Goal: Transaction & Acquisition: Purchase product/service

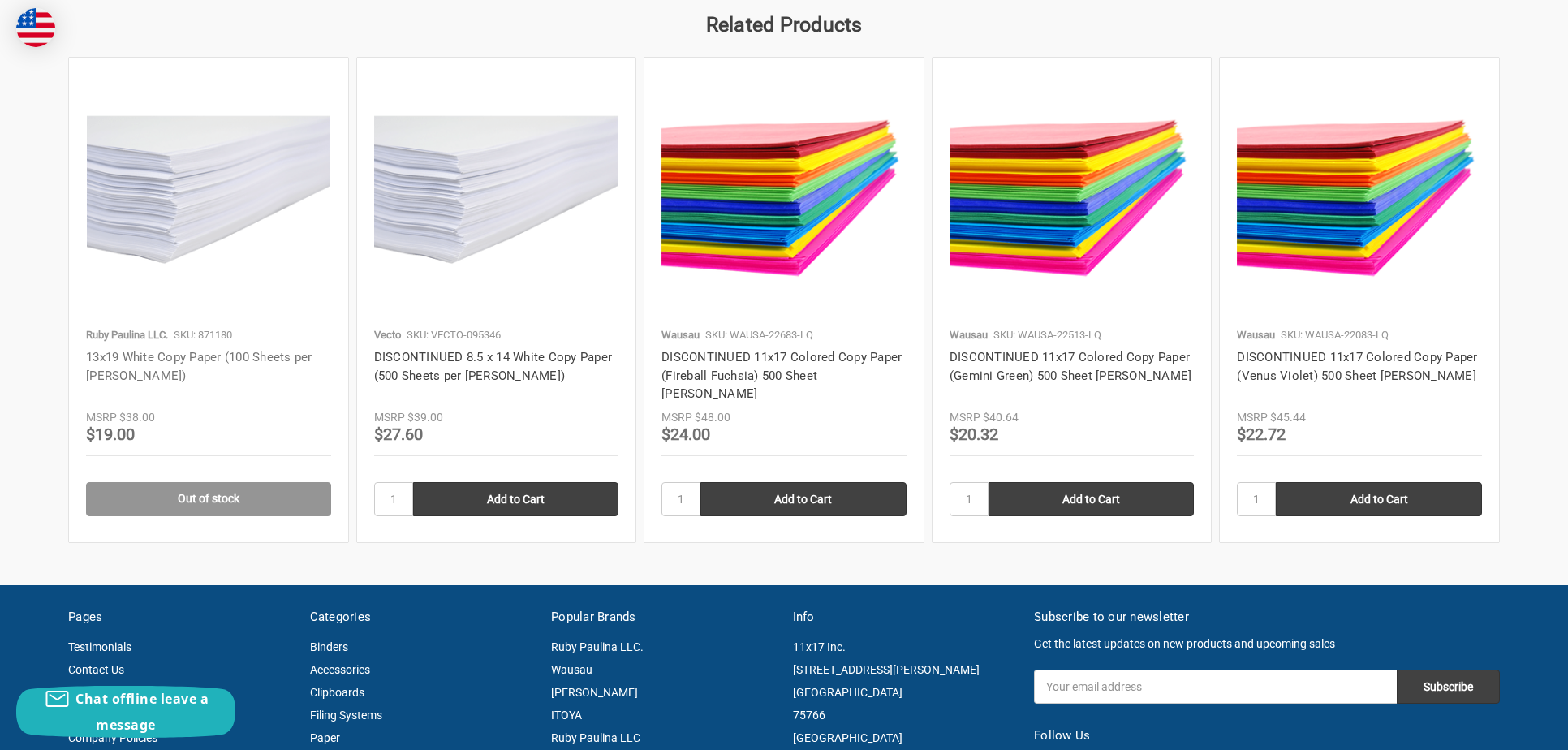
scroll to position [1652, 0]
click at [148, 350] on link "13x19 White Copy Paper (100 Sheets per [PERSON_NAME])" at bounding box center [199, 366] width 227 height 33
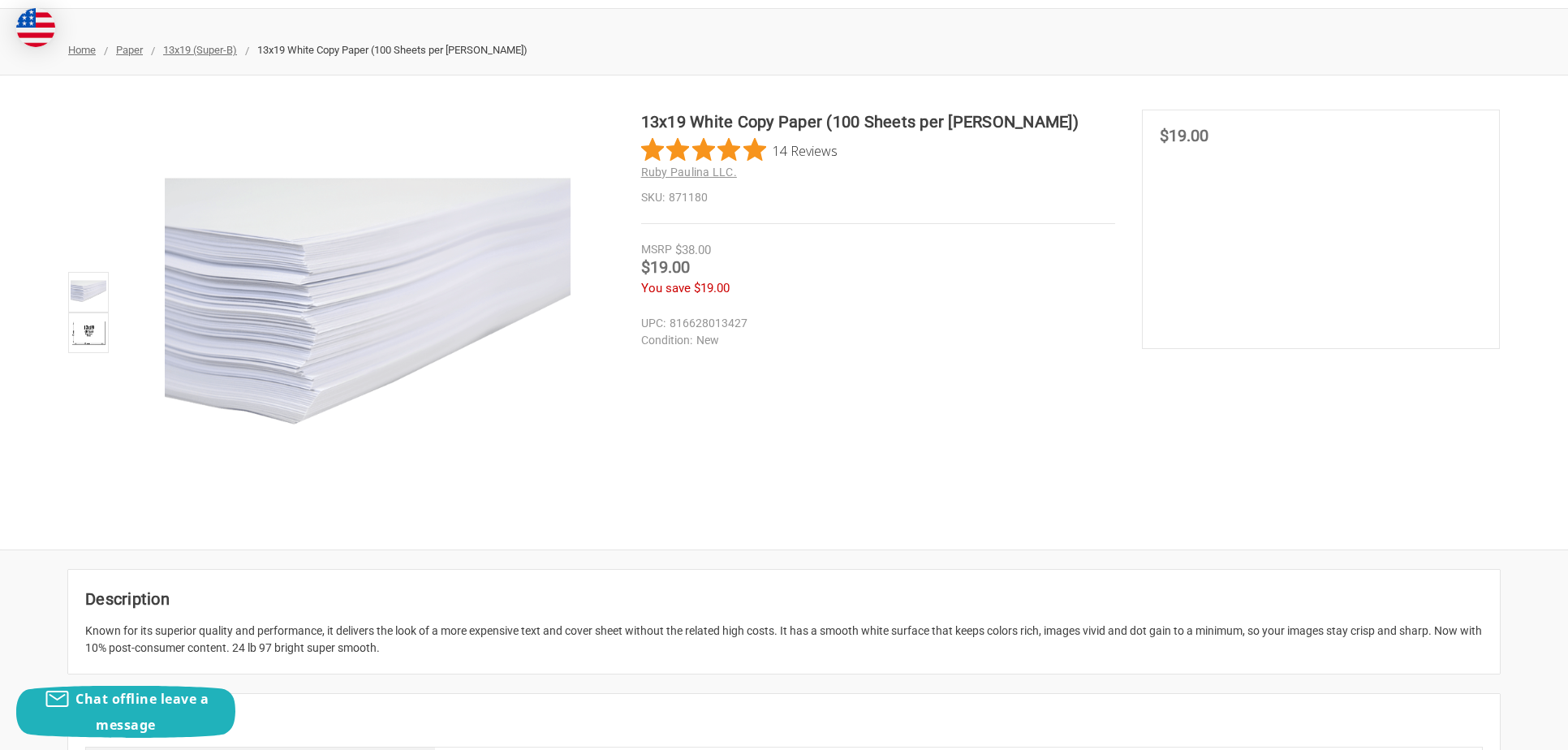
scroll to position [185, 0]
click at [88, 331] on img at bounding box center [88, 331] width 36 height 36
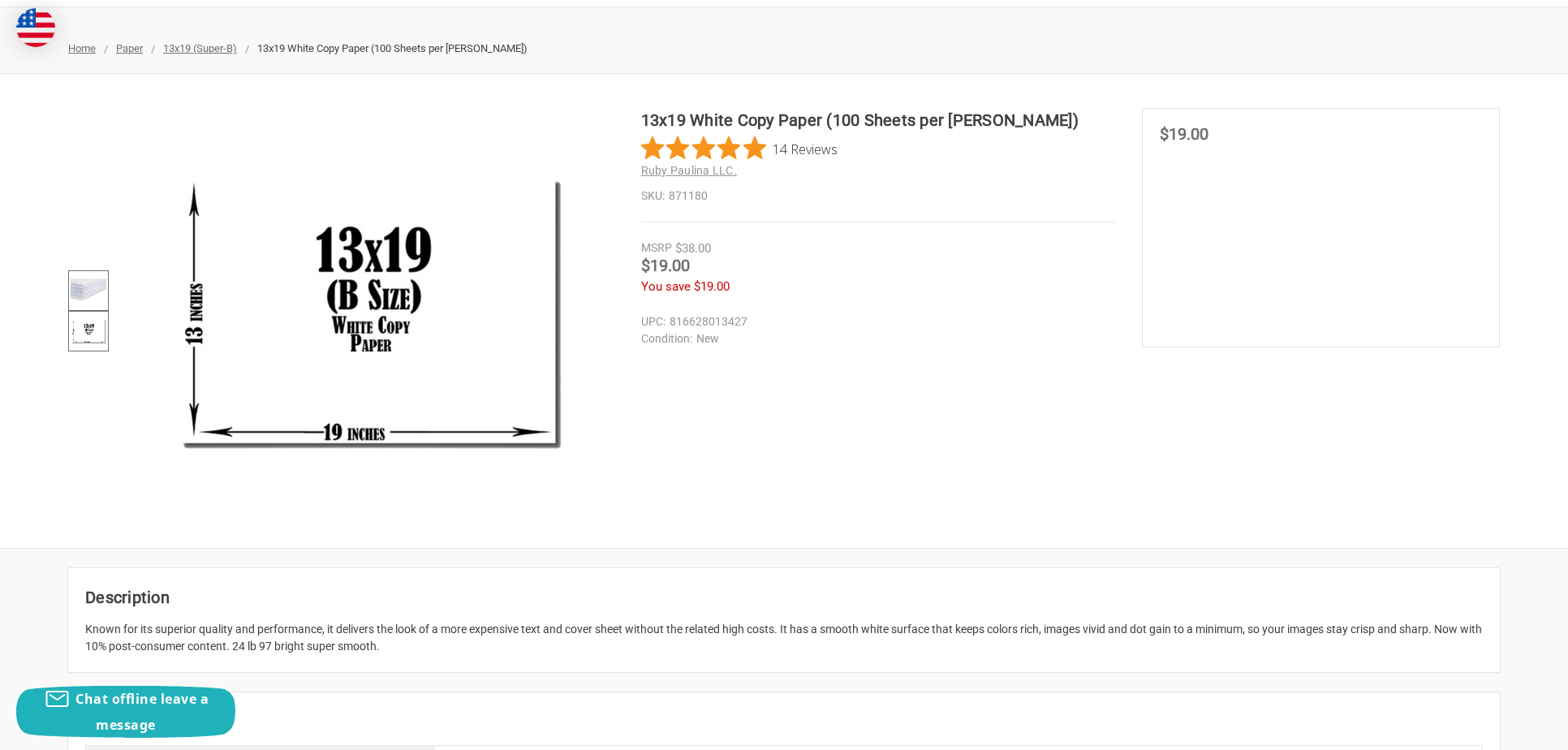
click at [87, 284] on img at bounding box center [88, 291] width 36 height 36
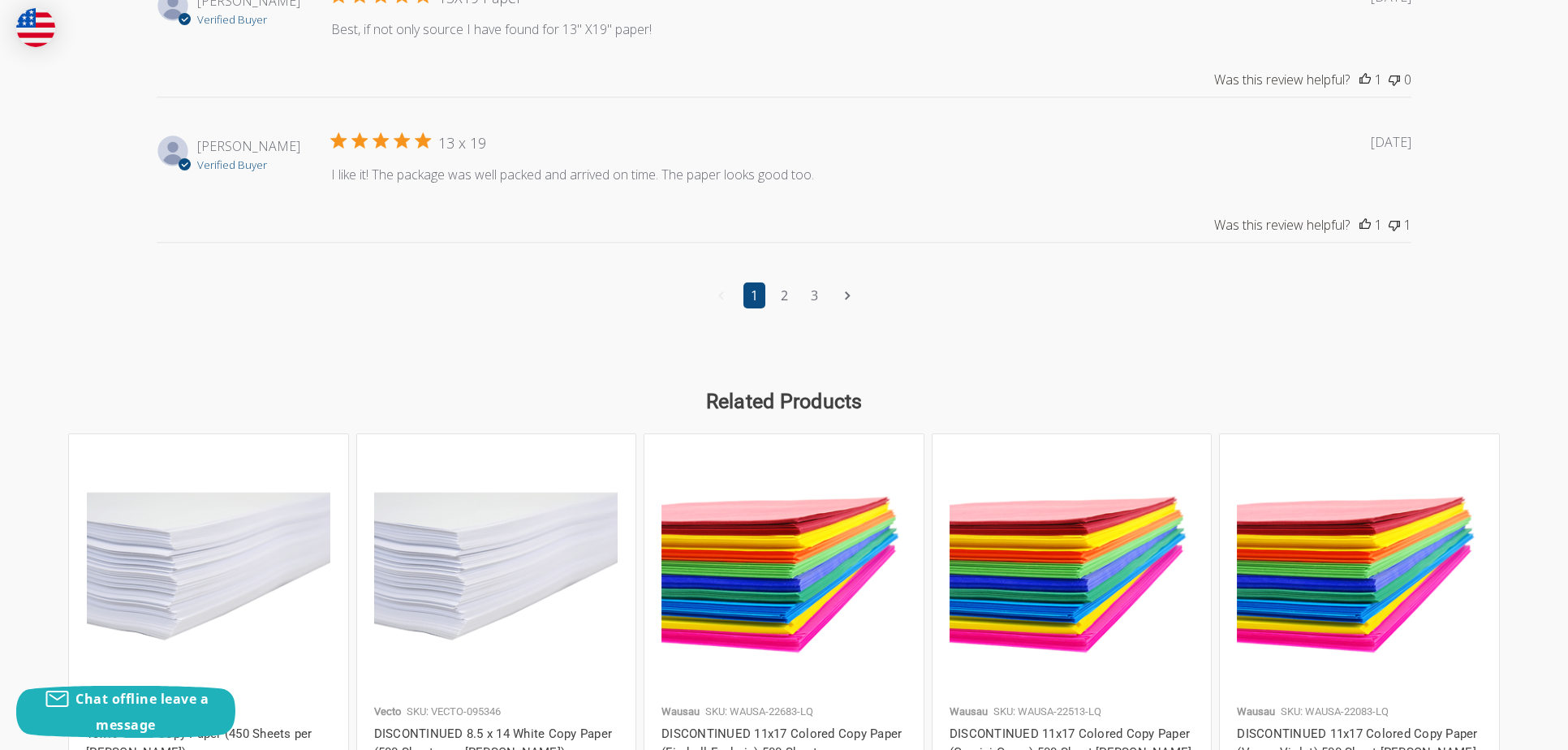
scroll to position [2087, 0]
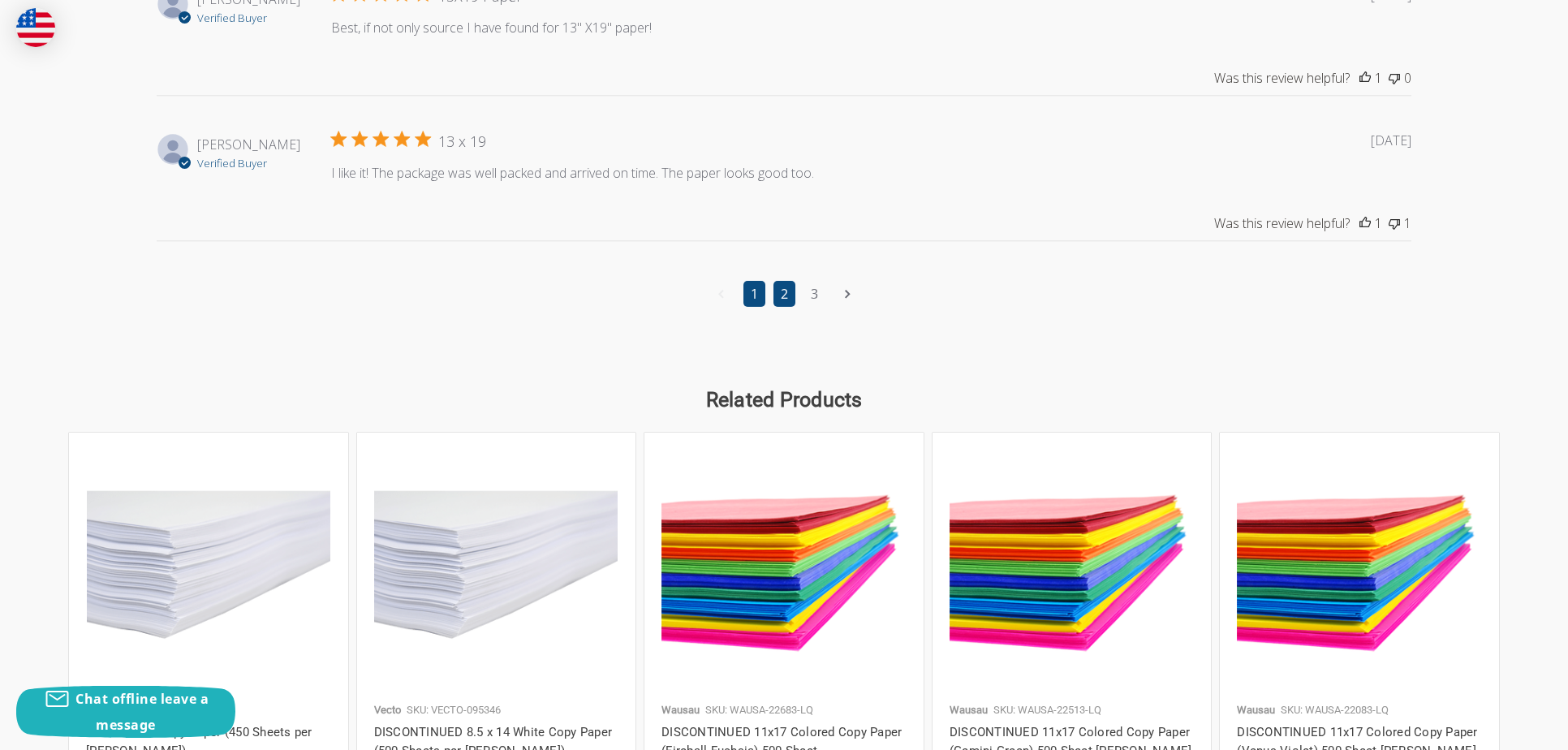
click at [785, 293] on link "2" at bounding box center [784, 293] width 22 height 26
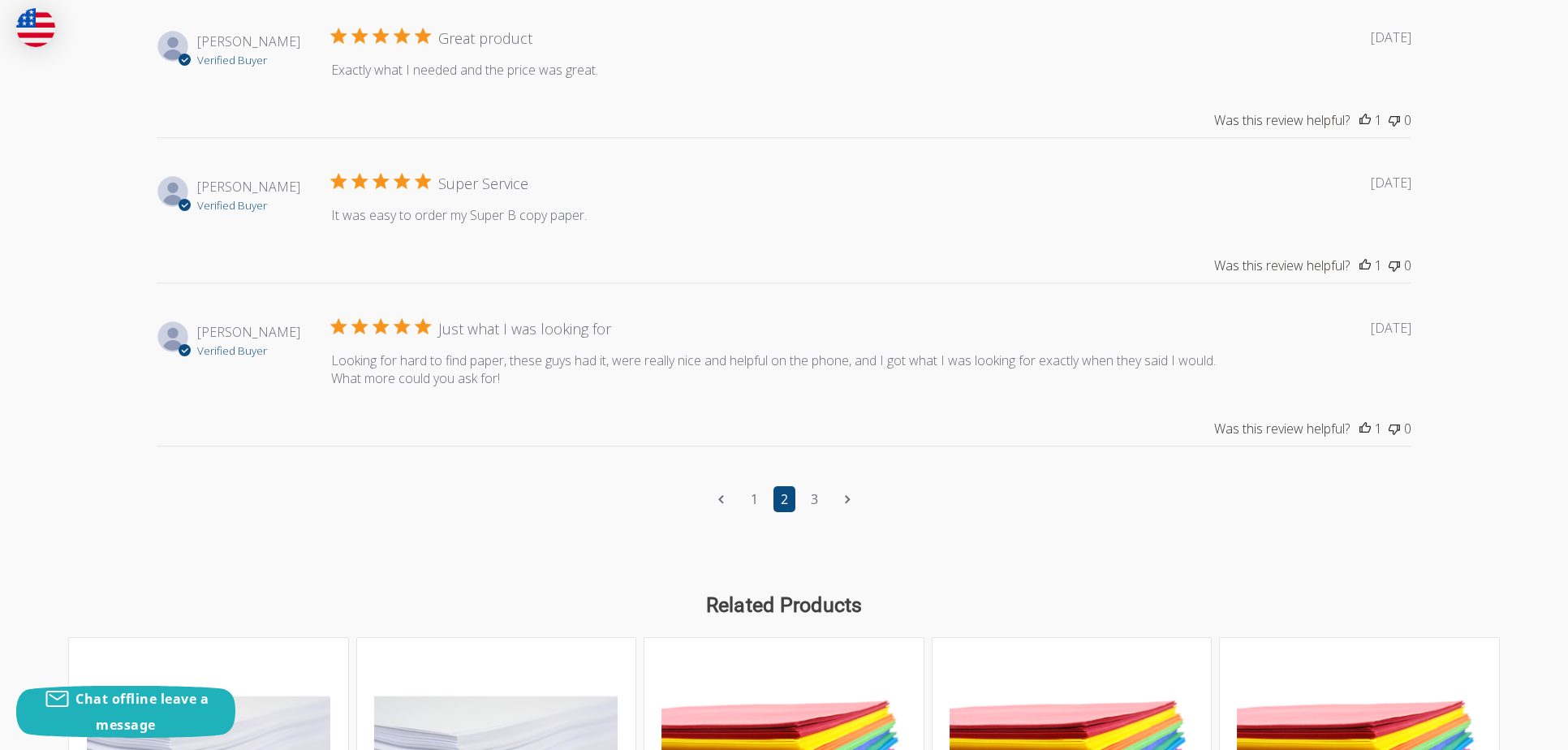
scroll to position [1900, 0]
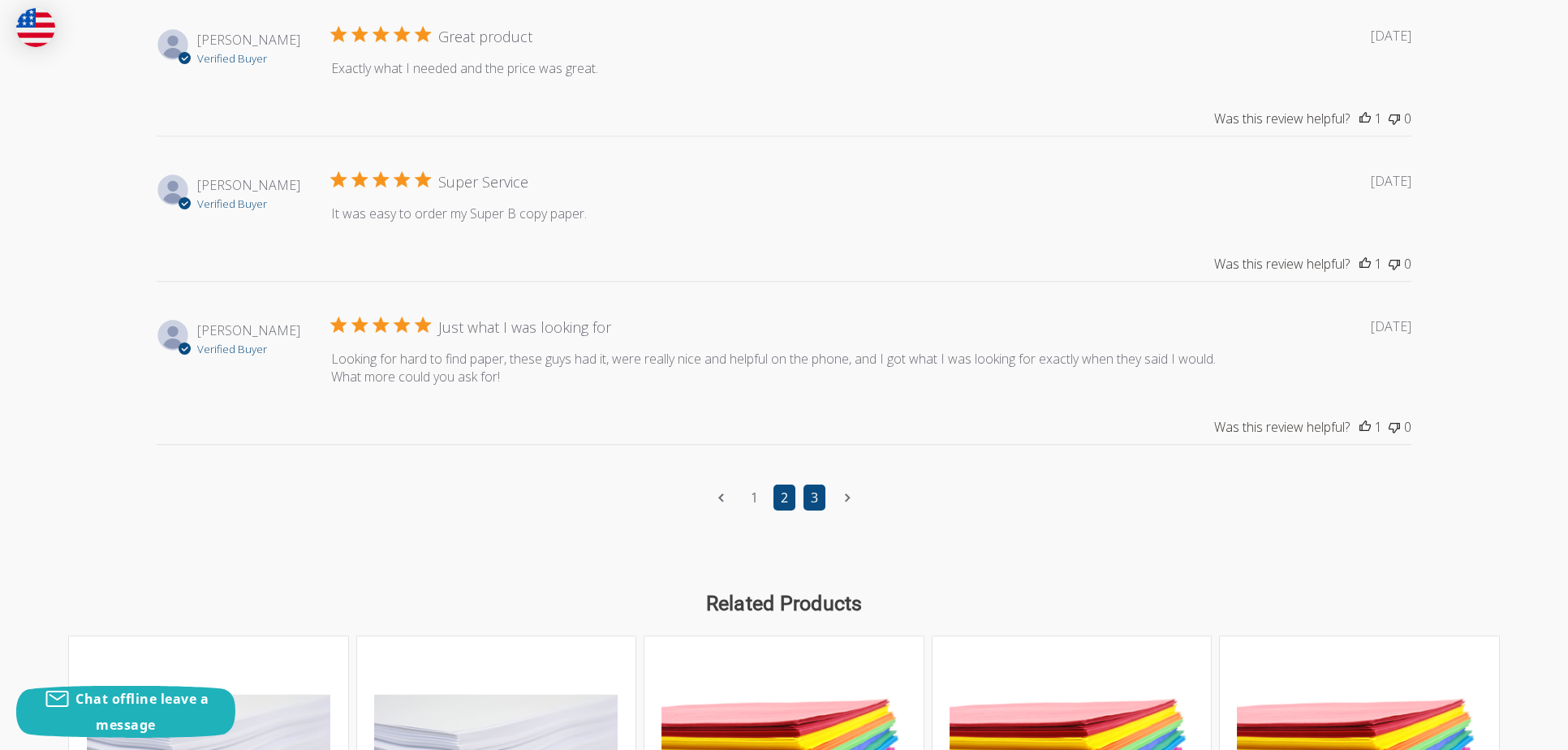
click at [815, 499] on link "3" at bounding box center [814, 497] width 22 height 26
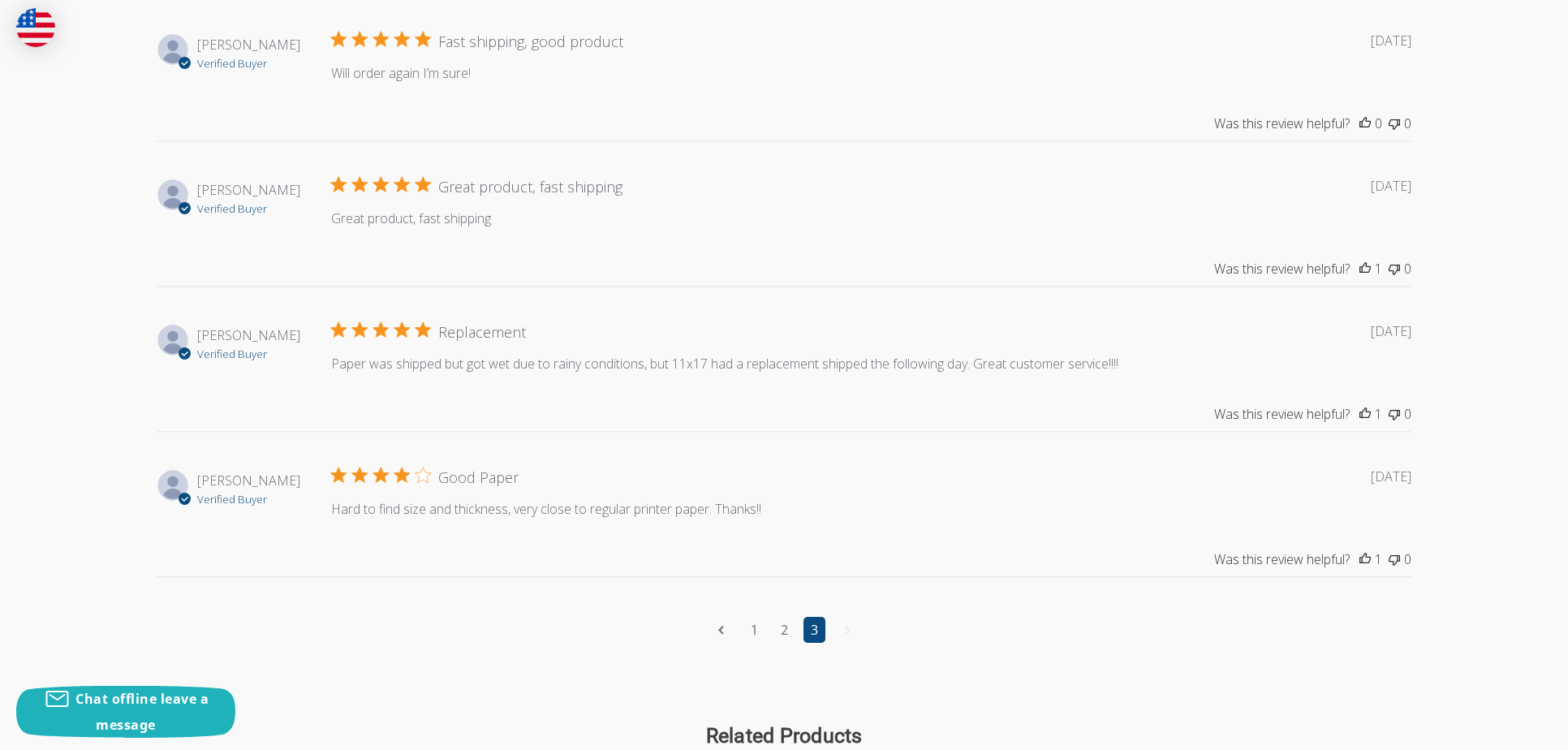
scroll to position [1593, 0]
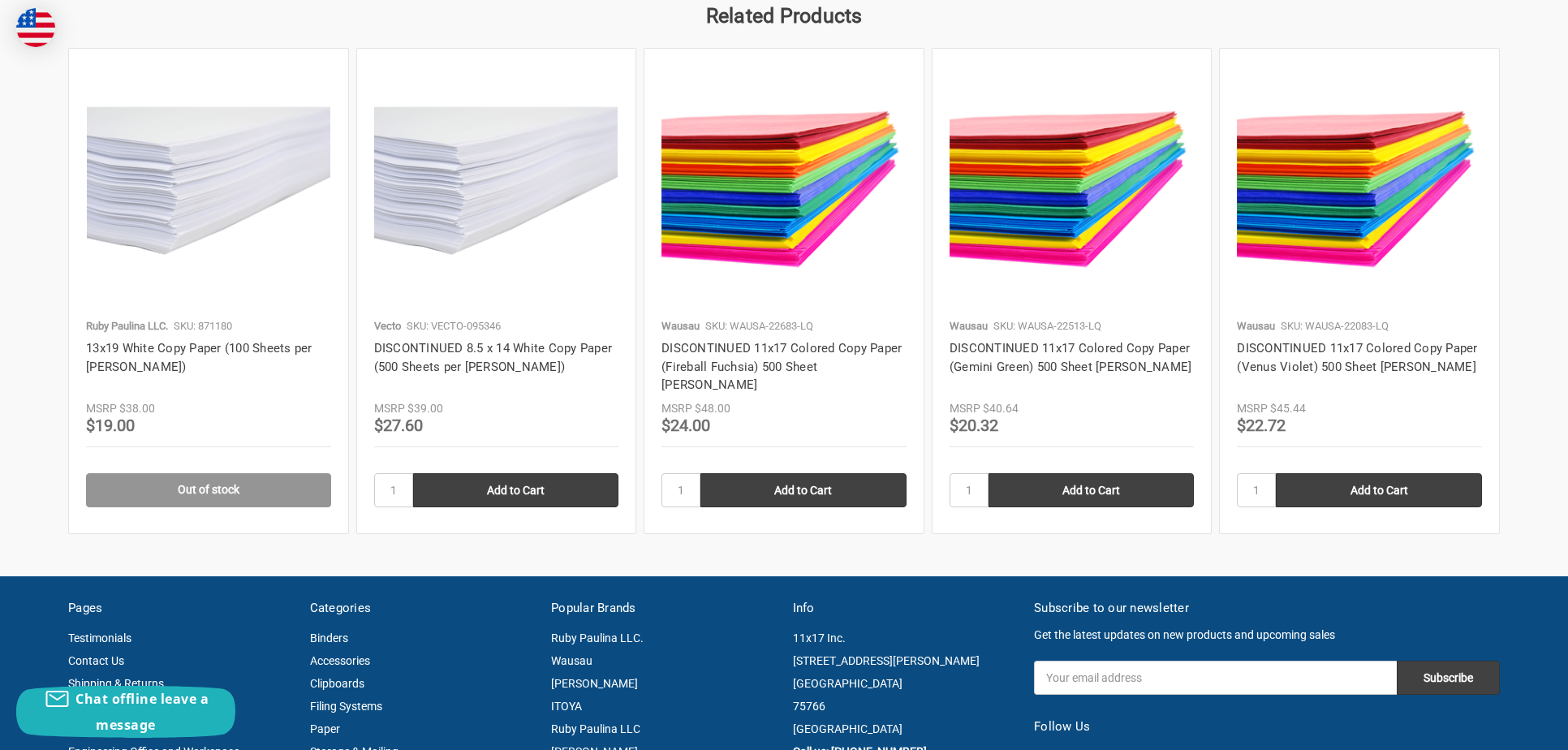
click at [285, 59] on article "Ruby Paulina LLC. SKU: 871180 13x19 White Copy Paper (100 Sheets per Ream) MSRP…" at bounding box center [208, 291] width 279 height 484
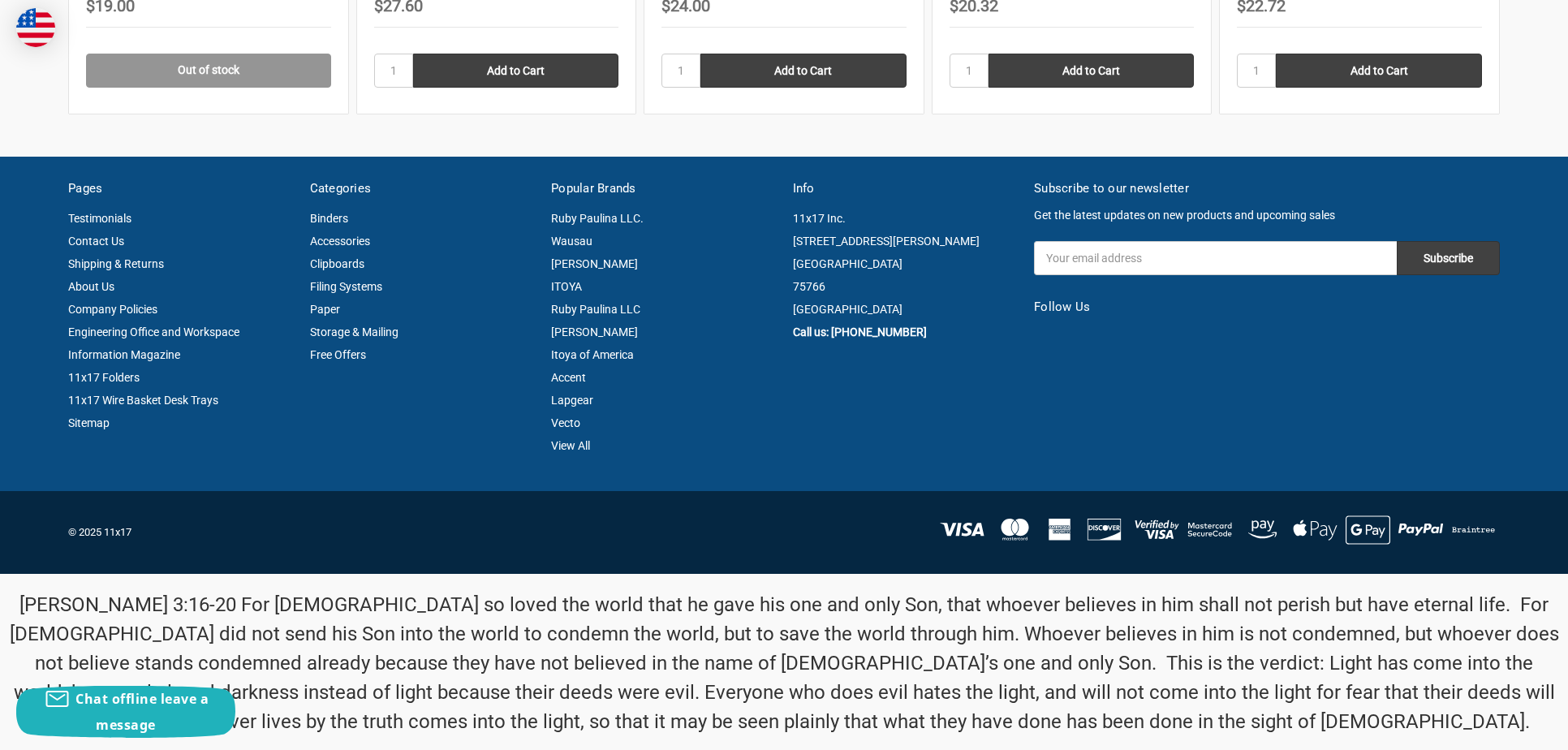
scroll to position [2080, 0]
